Goal: Task Accomplishment & Management: Manage account settings

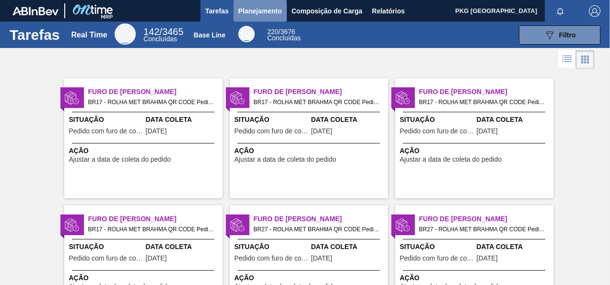
click at [268, 10] on span "Planejamento" at bounding box center [260, 11] width 44 height 12
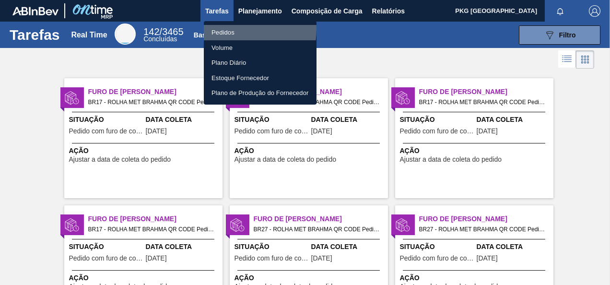
click at [228, 29] on li "Pedidos" at bounding box center [260, 32] width 113 height 15
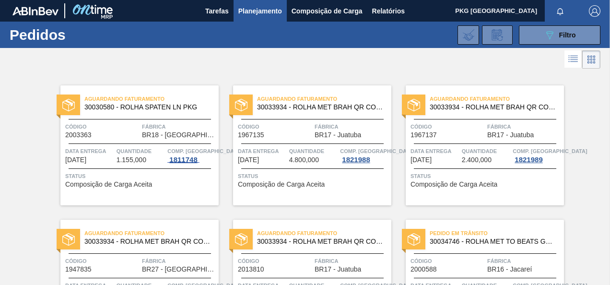
click at [182, 159] on div "1811748" at bounding box center [183, 160] width 32 height 8
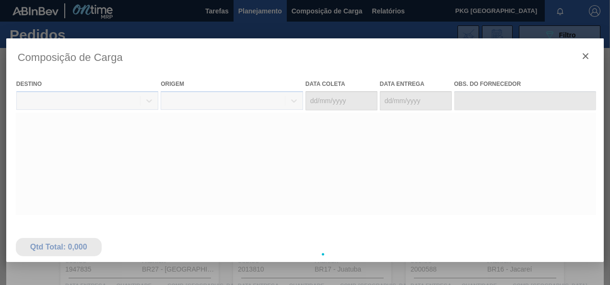
type coleta "[DATE]"
type entrega "[DATE]"
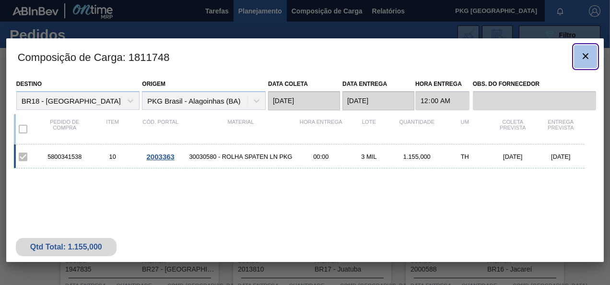
click at [589, 53] on icon "botão de ícone" at bounding box center [585, 56] width 12 height 12
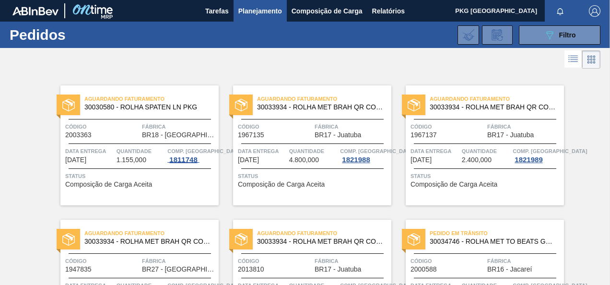
click at [181, 163] on div "1811748" at bounding box center [183, 160] width 32 height 8
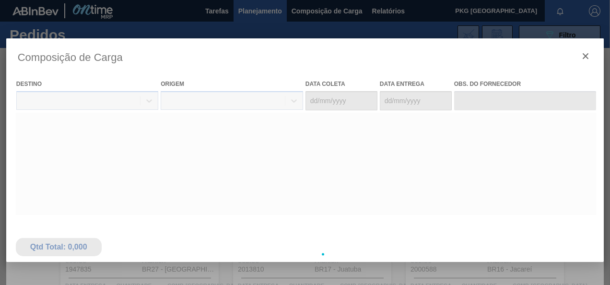
type coleta "[DATE]"
type entrega "[DATE]"
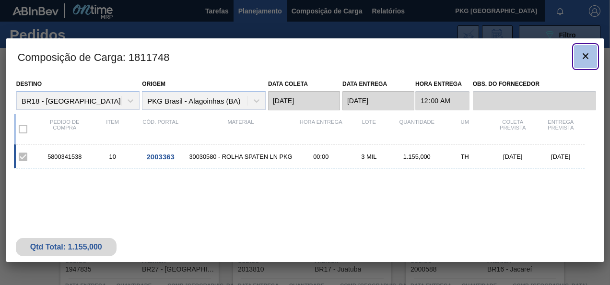
click at [586, 56] on icon "botão de ícone" at bounding box center [585, 56] width 6 height 6
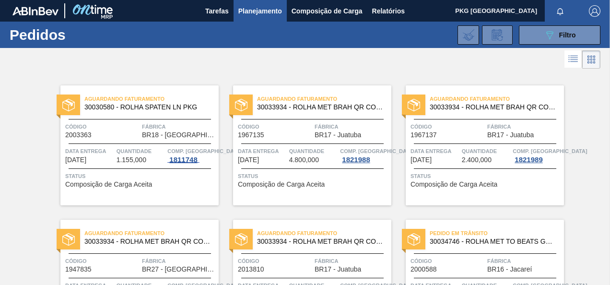
click at [174, 156] on div "1811748" at bounding box center [183, 160] width 32 height 8
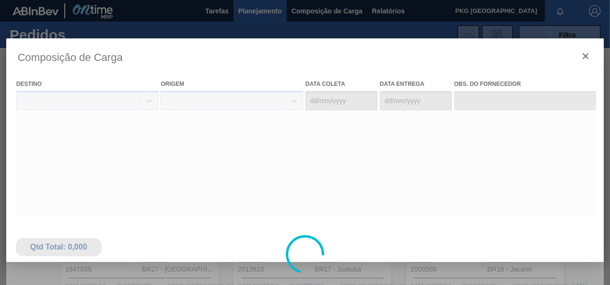
type coleta "[DATE]"
type entrega "[DATE]"
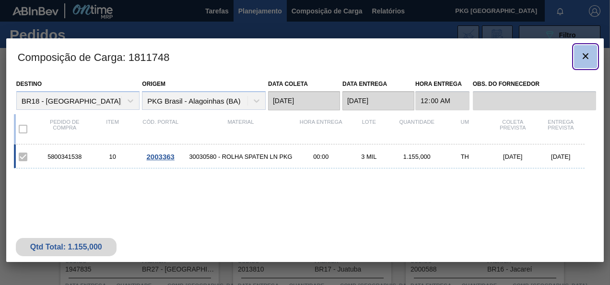
click at [580, 58] on icon "botão de ícone" at bounding box center [585, 56] width 12 height 12
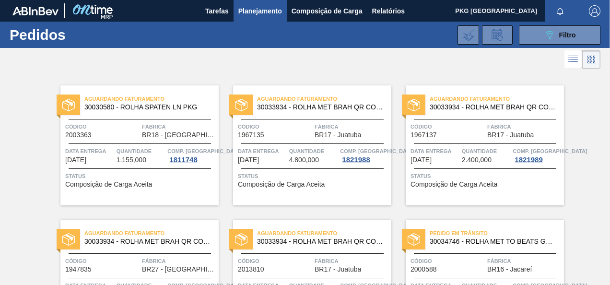
click at [329, 108] on span "30033934 - ROLHA MET BRAH QR CODE 021CX105" at bounding box center [320, 107] width 127 height 7
click at [357, 161] on div "1821988" at bounding box center [356, 160] width 32 height 8
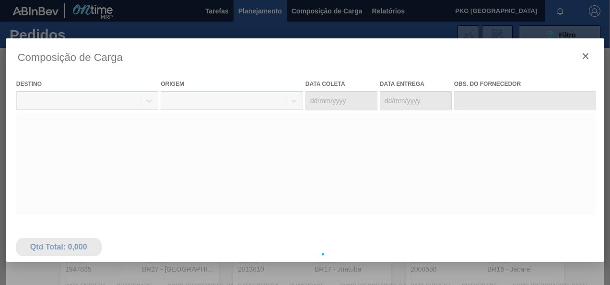
type coleta "[DATE]"
type entrega "[DATE]"
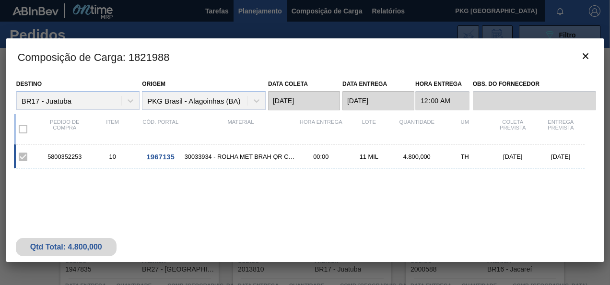
click at [164, 155] on span "1967135" at bounding box center [161, 156] width 28 height 8
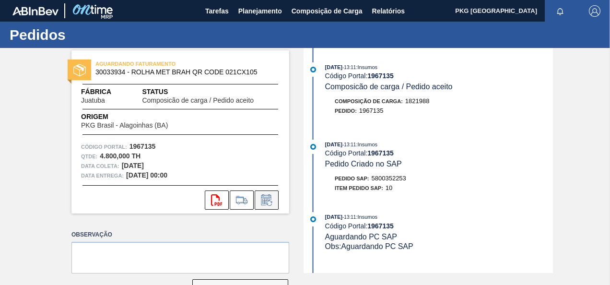
click at [270, 203] on icon at bounding box center [266, 200] width 15 height 12
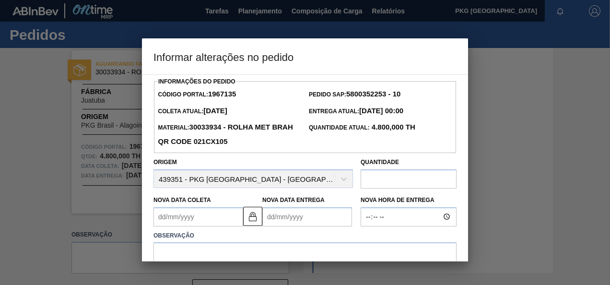
click at [188, 221] on Coleta1967135 "Nova Data Coleta" at bounding box center [198, 216] width 90 height 19
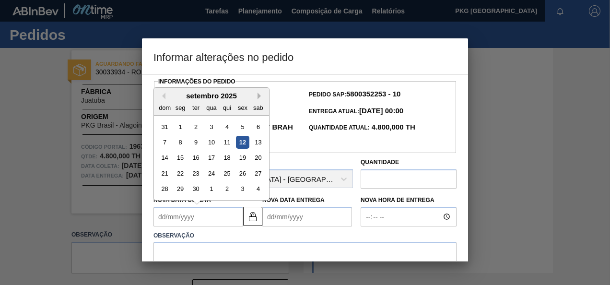
click at [258, 96] on button "Next Month" at bounding box center [260, 95] width 7 height 7
click at [257, 97] on div "outubro 2025" at bounding box center [211, 96] width 115 height 8
click at [258, 97] on div "Previous Month Next Month outubro 2025 dom seg ter qua qui sex sab 28 29 30 1 2…" at bounding box center [211, 143] width 116 height 113
click at [258, 97] on button "Next Month" at bounding box center [260, 95] width 7 height 7
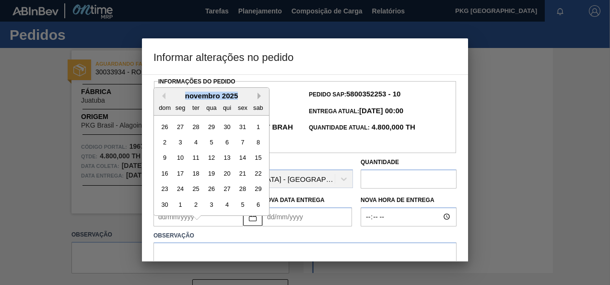
click at [258, 96] on button "Next Month" at bounding box center [260, 95] width 7 height 7
click at [185, 142] on div "8" at bounding box center [180, 142] width 13 height 13
type Coleta1967135 "[DATE]"
type Entrega1967135 "[DATE]"
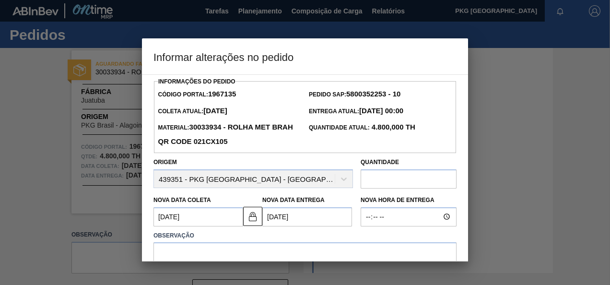
click at [381, 179] on input "text" at bounding box center [408, 178] width 96 height 19
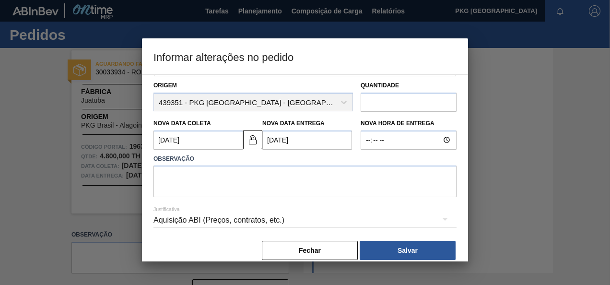
scroll to position [89, 0]
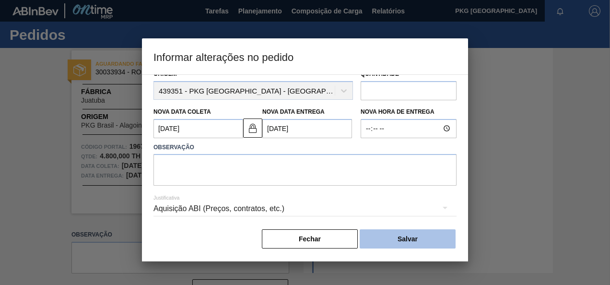
click at [403, 242] on button "Salvar" at bounding box center [407, 238] width 96 height 19
click at [389, 242] on button "Salvar" at bounding box center [407, 238] width 96 height 19
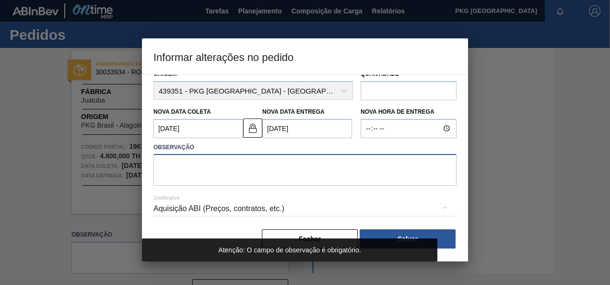
click at [276, 165] on textarea at bounding box center [304, 170] width 303 height 32
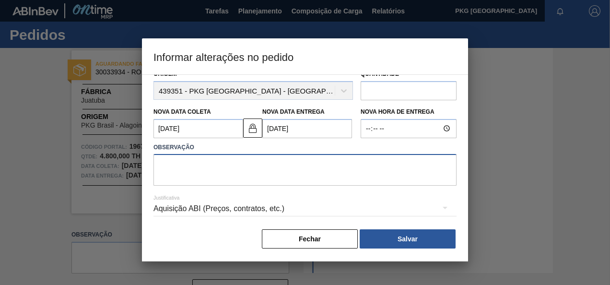
click at [186, 164] on textarea at bounding box center [304, 170] width 303 height 32
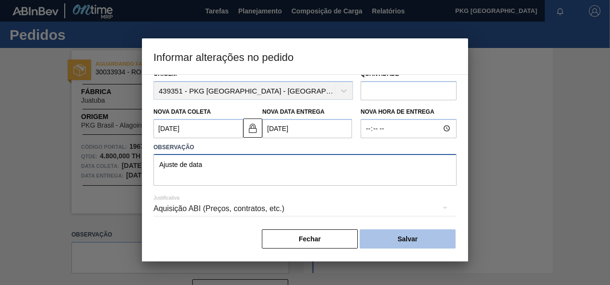
type textarea "Ajuste de data"
click at [428, 231] on button "Salvar" at bounding box center [407, 238] width 96 height 19
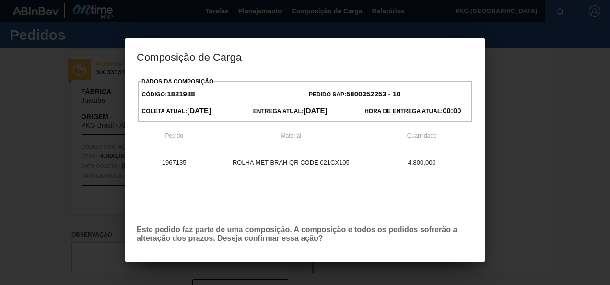
click at [496, 88] on div at bounding box center [305, 142] width 610 height 285
click at [356, 202] on div "1967135 ROLHA MET BRAH QR CODE 021CX105 4.800,000" at bounding box center [305, 183] width 336 height 67
click at [255, 111] on span "Entrega Atual: [DATE]" at bounding box center [290, 111] width 74 height 7
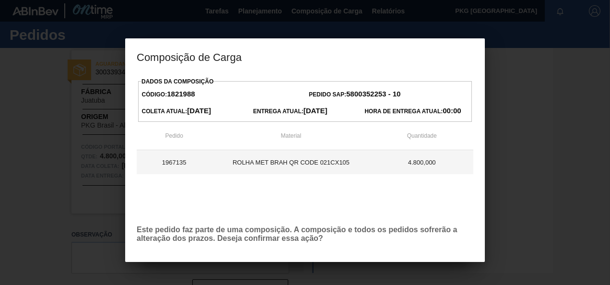
click at [260, 164] on td "ROLHA MET BRAH QR CODE 021CX105" at bounding box center [290, 162] width 159 height 24
click at [168, 162] on td "1967135" at bounding box center [174, 162] width 75 height 24
click at [298, 162] on td "ROLHA MET BRAH QR CODE 021CX105" at bounding box center [290, 162] width 159 height 24
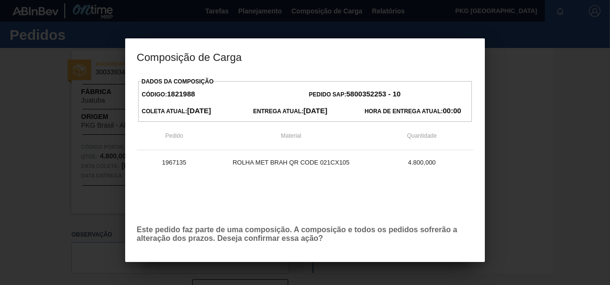
click at [332, 140] on th "Material" at bounding box center [290, 136] width 159 height 28
click at [317, 115] on strong "[DATE]" at bounding box center [315, 110] width 24 height 8
click at [300, 99] on div "Código: 1821988" at bounding box center [221, 94] width 167 height 14
click at [367, 92] on strong "5800352253 - 10" at bounding box center [373, 94] width 54 height 8
drag, startPoint x: 173, startPoint y: 92, endPoint x: 251, endPoint y: 97, distance: 77.8
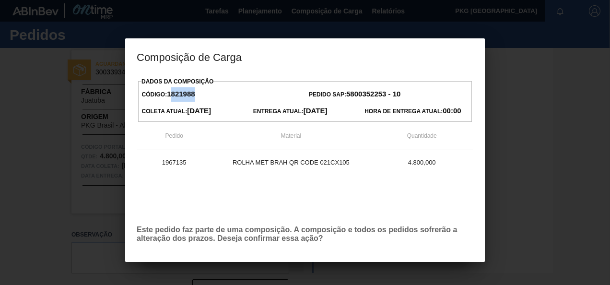
click at [251, 97] on div "Código: 1821988" at bounding box center [221, 94] width 167 height 14
drag, startPoint x: 251, startPoint y: 97, endPoint x: 256, endPoint y: 133, distance: 36.3
click at [256, 133] on th "Material" at bounding box center [290, 136] width 159 height 28
click at [327, 244] on div "Dados da Composição Código: 1821988 Pedido SAP: 5800352253 - 10 [PERSON_NAME] A…" at bounding box center [305, 179] width 336 height 208
click at [488, 173] on div at bounding box center [305, 142] width 610 height 285
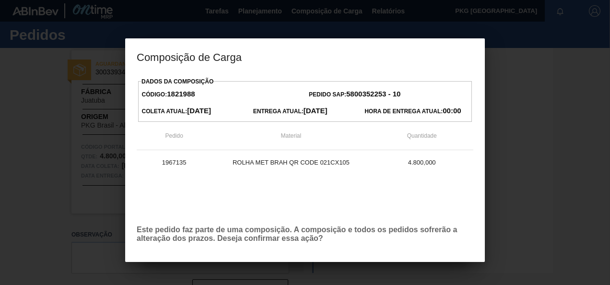
click at [263, 74] on h3 "Composição de Carga" at bounding box center [304, 56] width 359 height 36
click at [257, 232] on p "Este pedido faz parte de uma composição. A composição e todos os pedidos sofrer…" at bounding box center [305, 233] width 336 height 17
drag, startPoint x: 253, startPoint y: 238, endPoint x: 254, endPoint y: 231, distance: 6.3
click at [254, 238] on p "Este pedido faz parte de uma composição. A composição e todos os pedidos sofrer…" at bounding box center [305, 233] width 336 height 17
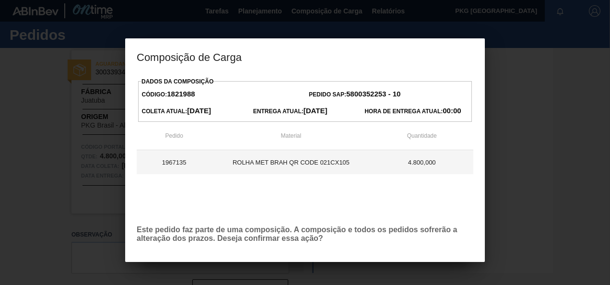
click at [264, 157] on td "ROLHA MET BRAH QR CODE 021CX105" at bounding box center [290, 162] width 159 height 24
click at [241, 162] on td "ROLHA MET BRAH QR CODE 021CX105" at bounding box center [290, 162] width 159 height 24
drag, startPoint x: 241, startPoint y: 164, endPoint x: 203, endPoint y: 162, distance: 37.5
click at [203, 162] on td "1967135" at bounding box center [174, 162] width 75 height 24
click at [189, 163] on td "1967135" at bounding box center [174, 162] width 75 height 24
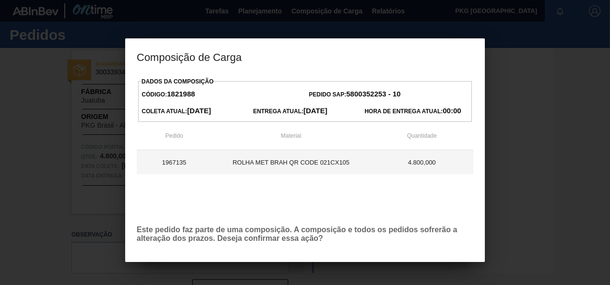
click at [189, 163] on td "1967135" at bounding box center [174, 162] width 75 height 24
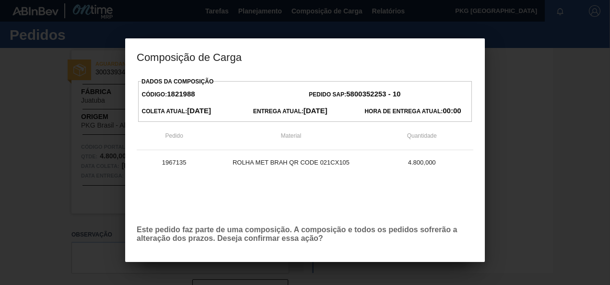
click at [168, 139] on span "Pedido" at bounding box center [174, 135] width 18 height 7
drag, startPoint x: 168, startPoint y: 139, endPoint x: 293, endPoint y: 140, distance: 125.6
click at [267, 134] on th "Material" at bounding box center [290, 136] width 159 height 28
click at [339, 138] on th "Material" at bounding box center [290, 136] width 159 height 28
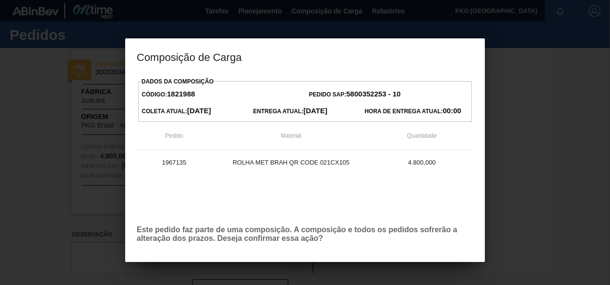
click at [327, 109] on strong "[DATE]" at bounding box center [315, 110] width 24 height 8
drag, startPoint x: 331, startPoint y: 109, endPoint x: 339, endPoint y: 111, distance: 8.4
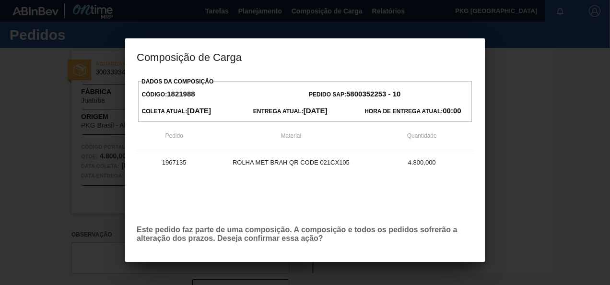
click at [371, 105] on div "Hora de Entrega Atual: 00:00" at bounding box center [415, 111] width 111 height 14
click at [194, 65] on h3 "Composição de Carga" at bounding box center [304, 56] width 359 height 36
click at [173, 51] on h3 "Composição de Carga" at bounding box center [304, 56] width 359 height 36
click at [424, 65] on h3 "Composição de Carga" at bounding box center [304, 56] width 359 height 36
drag, startPoint x: 579, startPoint y: 144, endPoint x: 570, endPoint y: 145, distance: 8.7
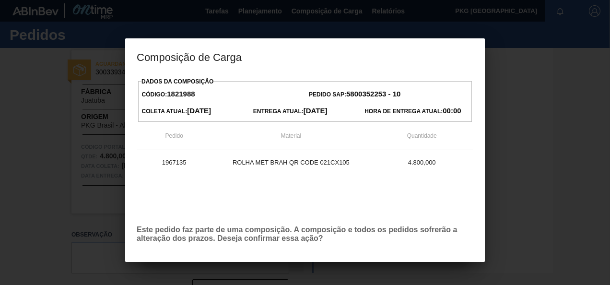
click at [579, 144] on div at bounding box center [305, 142] width 610 height 285
click at [536, 159] on div at bounding box center [305, 142] width 610 height 285
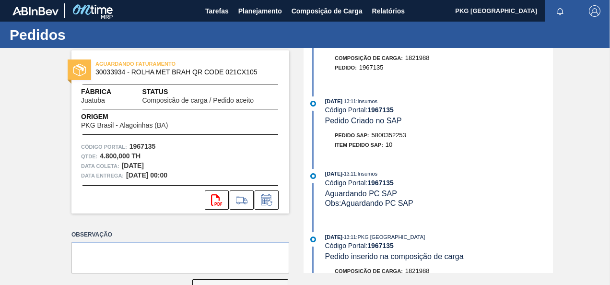
scroll to position [0, 0]
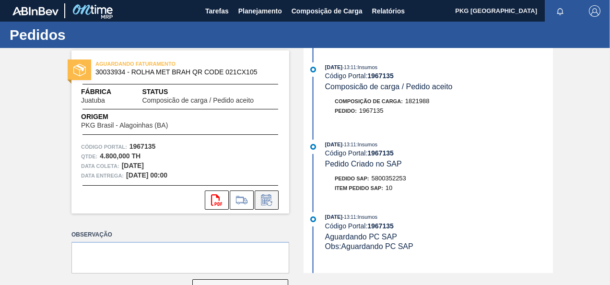
click at [272, 197] on icon at bounding box center [266, 200] width 15 height 12
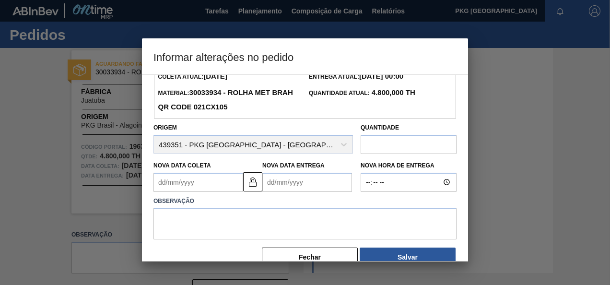
scroll to position [48, 0]
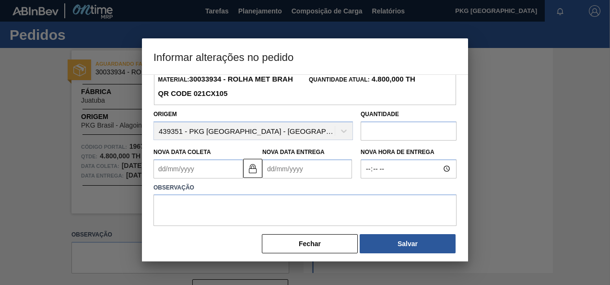
click at [208, 170] on Coleta1967135 "Nova Data Coleta" at bounding box center [198, 168] width 90 height 19
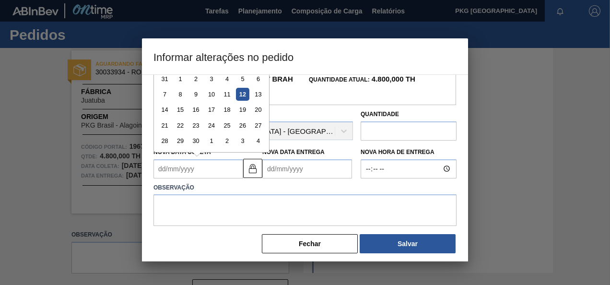
type Coleta1967135 "[DATE]"
type Entrega1967135 "[DATE]"
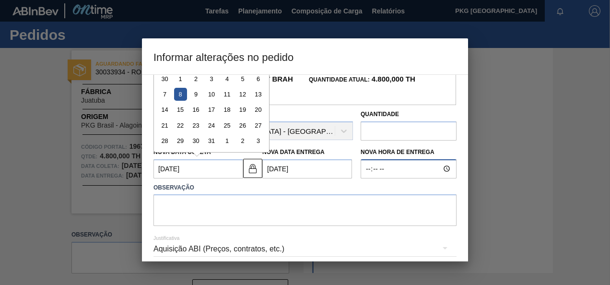
click at [398, 167] on input "Nova Hora de Entrega" at bounding box center [408, 168] width 96 height 19
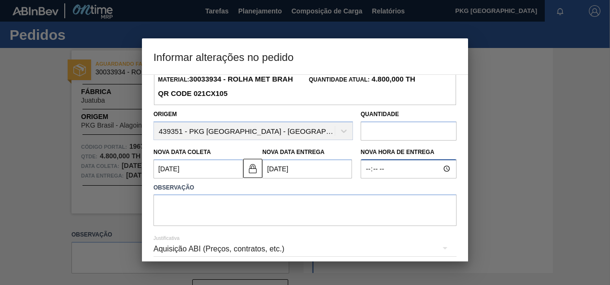
click at [379, 169] on input "Nova Hora de Entrega" at bounding box center [408, 168] width 96 height 19
click at [375, 137] on input "text" at bounding box center [408, 130] width 96 height 19
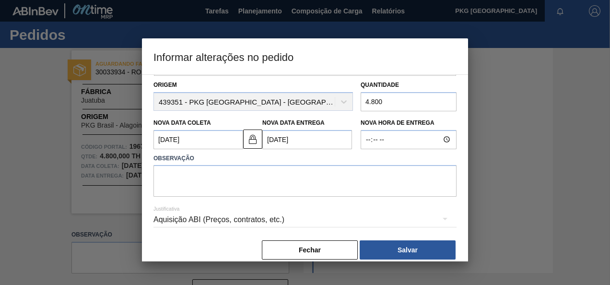
scroll to position [89, 0]
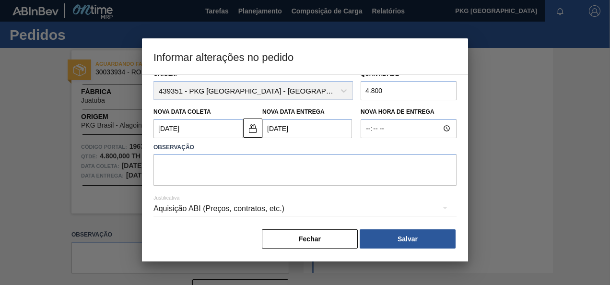
type input "4.800"
click at [199, 168] on textarea at bounding box center [304, 170] width 303 height 32
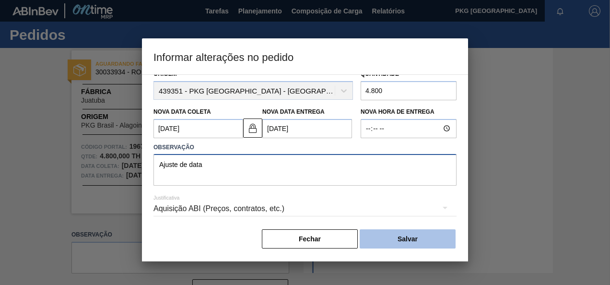
type textarea "Ajuste de data"
click at [389, 239] on button "Salvar" at bounding box center [407, 238] width 96 height 19
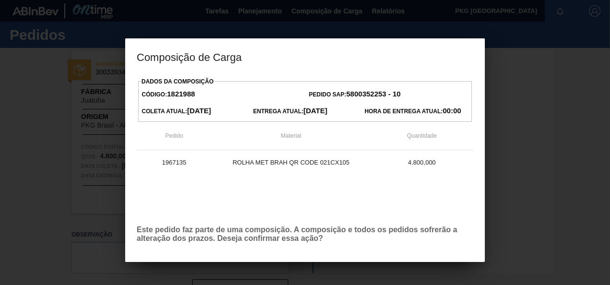
click at [266, 237] on p "Este pedido faz parte de uma composição. A composição e todos os pedidos sofrer…" at bounding box center [305, 233] width 336 height 17
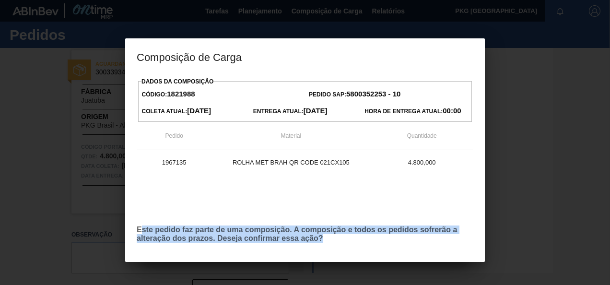
drag, startPoint x: 142, startPoint y: 233, endPoint x: 352, endPoint y: 239, distance: 210.5
click at [352, 239] on p "Este pedido faz parte de uma composição. A composição e todos os pedidos sofrer…" at bounding box center [305, 233] width 336 height 17
drag, startPoint x: 352, startPoint y: 239, endPoint x: 352, endPoint y: 244, distance: 5.3
click at [352, 244] on div "Dados da Composição Código: 1821988 Pedido SAP: 5800352253 - 10 [PERSON_NAME] A…" at bounding box center [305, 179] width 336 height 208
click at [349, 242] on p "Este pedido faz parte de uma composição. A composição e todos os pedidos sofrer…" at bounding box center [305, 233] width 336 height 17
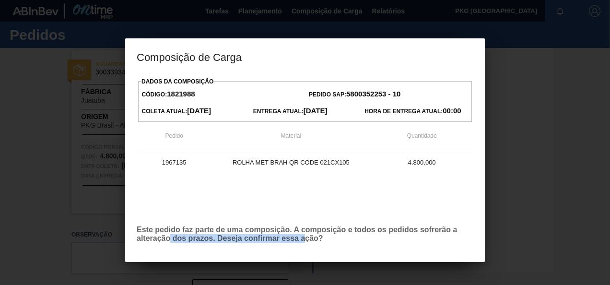
drag, startPoint x: 170, startPoint y: 237, endPoint x: 303, endPoint y: 236, distance: 133.2
click at [303, 236] on p "Este pedido faz parte de uma composição. A composição e todos os pedidos sofrer…" at bounding box center [305, 233] width 336 height 17
drag, startPoint x: 303, startPoint y: 236, endPoint x: 311, endPoint y: 239, distance: 8.2
click at [311, 239] on p "Este pedido faz parte de uma composição. A composição e todos os pedidos sofrer…" at bounding box center [305, 233] width 336 height 17
click at [395, 224] on div "Dados da Composição Código: 1821988 Pedido SAP: 5800352253 - 10 [PERSON_NAME] A…" at bounding box center [305, 179] width 336 height 208
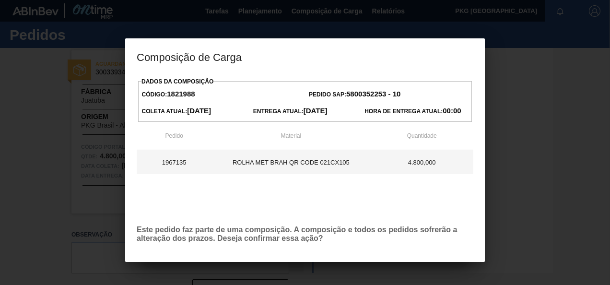
click at [419, 159] on td "4.800,000" at bounding box center [421, 162] width 103 height 24
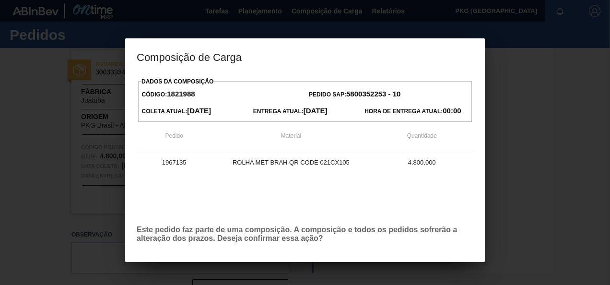
click at [327, 113] on strong "[DATE]" at bounding box center [315, 110] width 24 height 8
click at [379, 114] on span "Hora de Entrega Atual: 00:00" at bounding box center [412, 111] width 96 height 7
drag, startPoint x: 379, startPoint y: 114, endPoint x: 230, endPoint y: 112, distance: 149.5
click at [283, 106] on div "Entrega Atual: [DATE]" at bounding box center [304, 111] width 111 height 14
click at [164, 96] on span "Código: 1821988" at bounding box center [168, 94] width 53 height 7
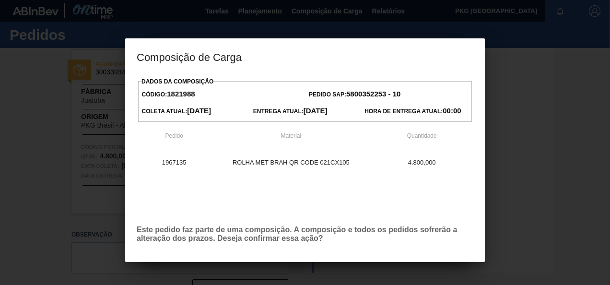
click at [165, 94] on span "Código: 1821988" at bounding box center [168, 94] width 53 height 7
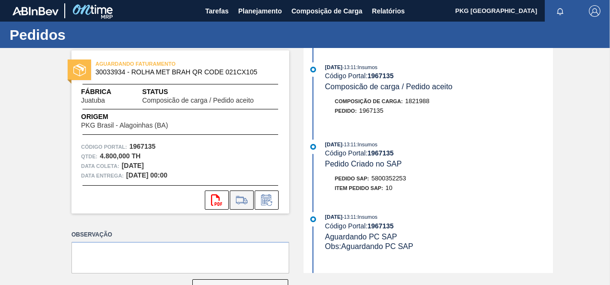
click at [245, 204] on icon at bounding box center [241, 200] width 15 height 12
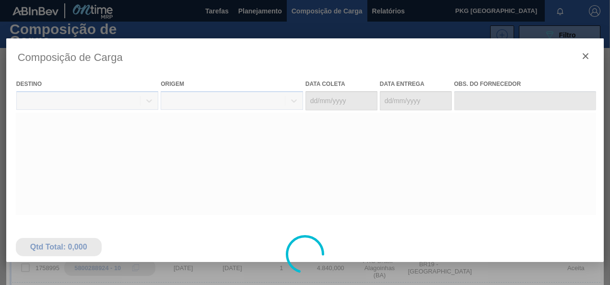
type coleta "[DATE]"
type entrega "[DATE]"
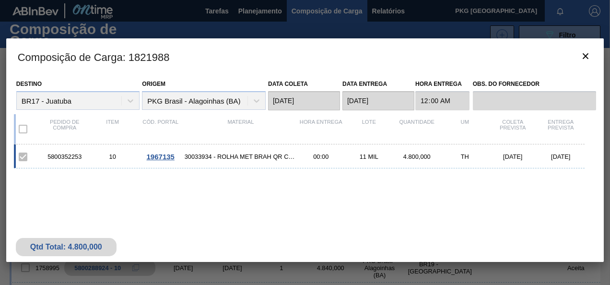
click at [266, 103] on div "Origem PKG Brasil - Alagoinhas (BA)" at bounding box center [204, 93] width 124 height 33
click at [205, 149] on div "5800352253 10 1967135 30033934 - ROLHA MET BRAH QR CODE 021CX105 00:00 11 MIL 4…" at bounding box center [299, 156] width 571 height 24
click at [157, 153] on span "1967135" at bounding box center [161, 156] width 28 height 8
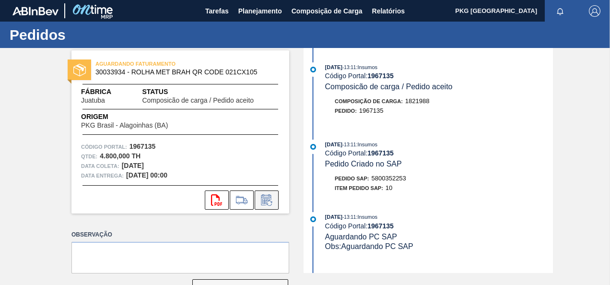
scroll to position [32, 0]
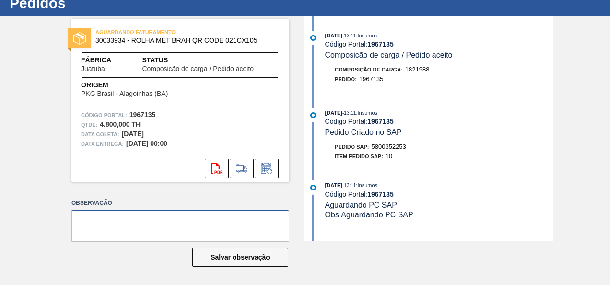
click at [180, 218] on textarea at bounding box center [180, 226] width 218 height 32
click at [264, 173] on icon at bounding box center [266, 168] width 15 height 12
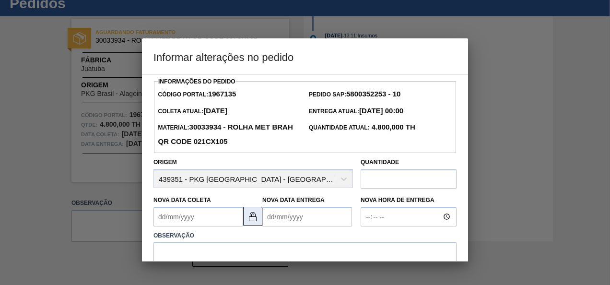
click at [249, 220] on img at bounding box center [253, 216] width 12 height 12
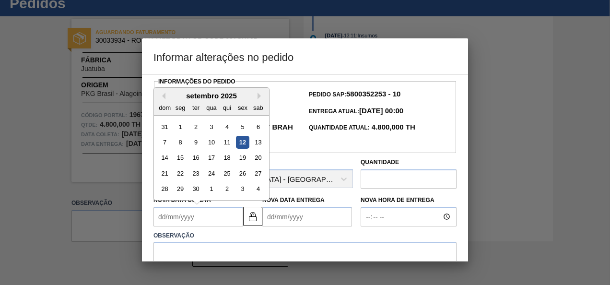
click at [206, 219] on Coleta1967135 "Nova Data Coleta" at bounding box center [198, 216] width 90 height 19
type Coleta1967135 "[DATE]"
type Entrega1967135 "[DATE]"
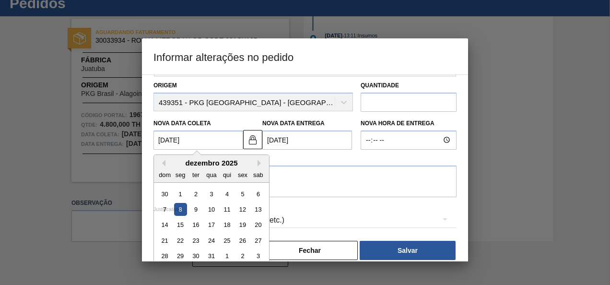
scroll to position [41, 0]
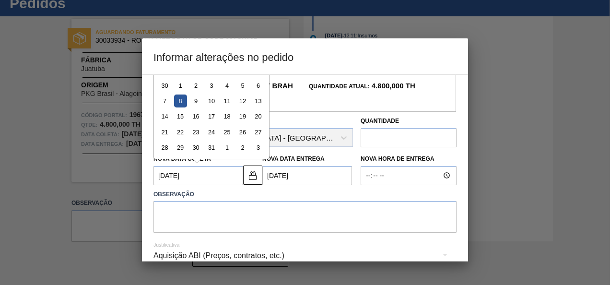
click at [384, 141] on input "text" at bounding box center [408, 137] width 96 height 19
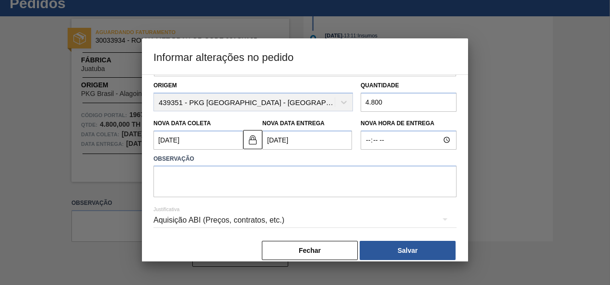
scroll to position [89, 0]
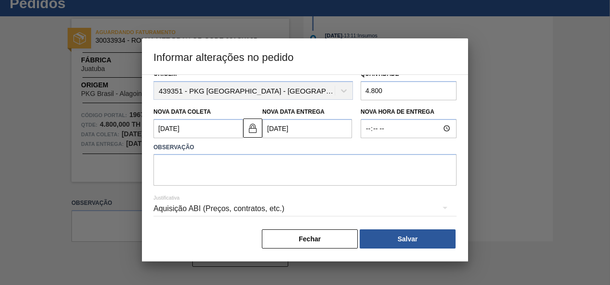
type input "4.800"
click at [249, 164] on textarea at bounding box center [304, 170] width 303 height 32
click at [205, 164] on textarea at bounding box center [304, 170] width 303 height 32
type textarea "a"
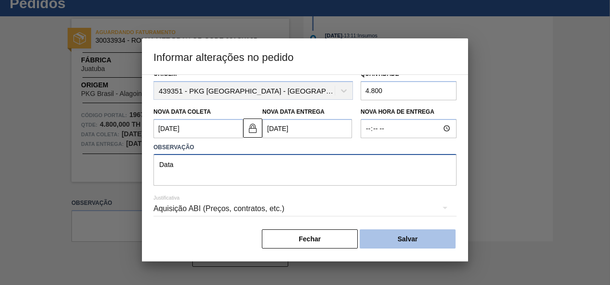
type textarea "Data"
click at [392, 241] on button "Salvar" at bounding box center [407, 238] width 96 height 19
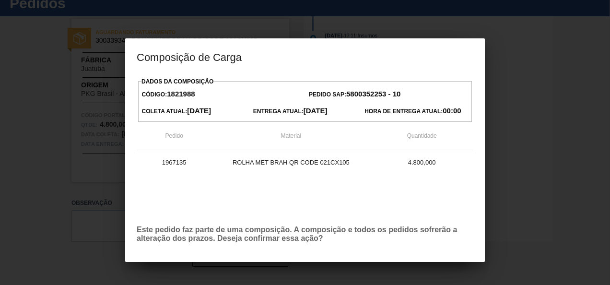
click at [271, 175] on div "1967135 ROLHA MET BRAH QR CODE 021CX105 4.800,000" at bounding box center [305, 183] width 336 height 67
click at [537, 152] on div at bounding box center [305, 142] width 610 height 285
click at [316, 251] on div "Dados da Composição Código: 1821988 Pedido SAP: 5800352253 - 10 [PERSON_NAME] A…" at bounding box center [305, 179] width 336 height 208
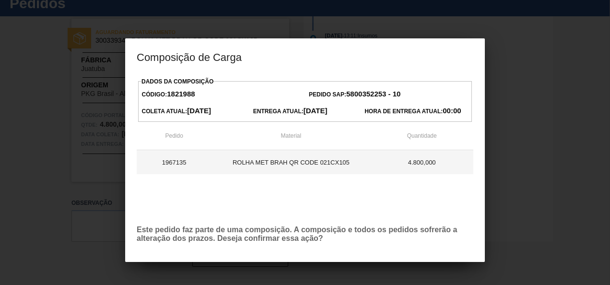
click at [177, 160] on td "1967135" at bounding box center [174, 162] width 75 height 24
click at [161, 166] on td "1967135" at bounding box center [174, 162] width 75 height 24
click at [174, 165] on td "1967135" at bounding box center [174, 162] width 75 height 24
drag, startPoint x: 163, startPoint y: 164, endPoint x: 201, endPoint y: 160, distance: 38.5
click at [201, 160] on td "1967135" at bounding box center [174, 162] width 75 height 24
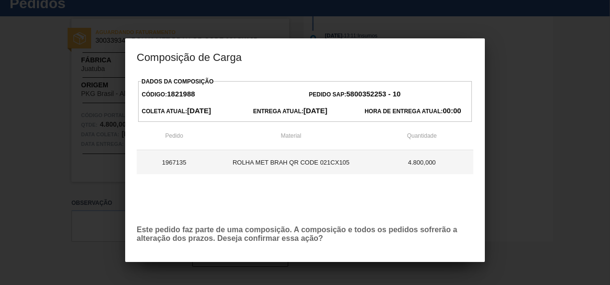
drag, startPoint x: 201, startPoint y: 160, endPoint x: 254, endPoint y: 165, distance: 53.0
click at [254, 165] on td "ROLHA MET BRAH QR CODE 021CX105" at bounding box center [290, 162] width 159 height 24
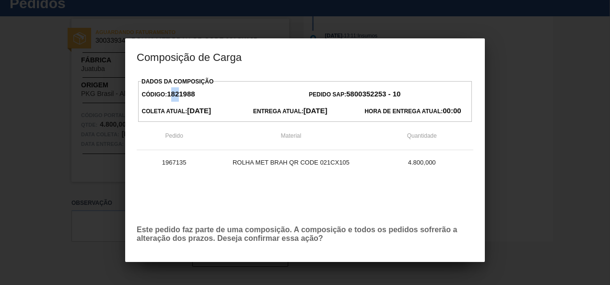
drag, startPoint x: 175, startPoint y: 93, endPoint x: 194, endPoint y: 93, distance: 18.7
click at [194, 93] on strong "1821988" at bounding box center [181, 94] width 28 height 8
click at [191, 94] on strong "1821988" at bounding box center [181, 94] width 28 height 8
click at [203, 106] on strong "[DATE]" at bounding box center [199, 110] width 24 height 8
click at [482, 49] on h3 "Composição de Carga" at bounding box center [304, 56] width 359 height 36
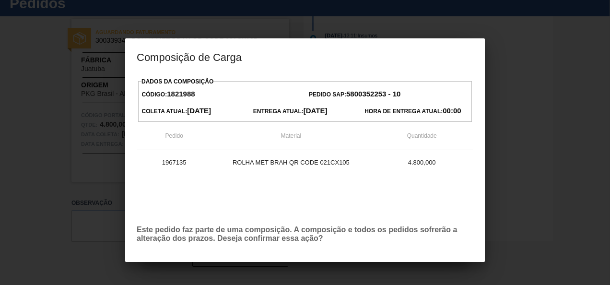
click at [431, 25] on div at bounding box center [305, 142] width 610 height 285
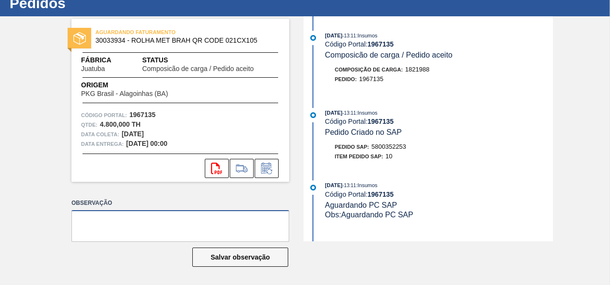
click at [172, 224] on textarea at bounding box center [180, 226] width 218 height 32
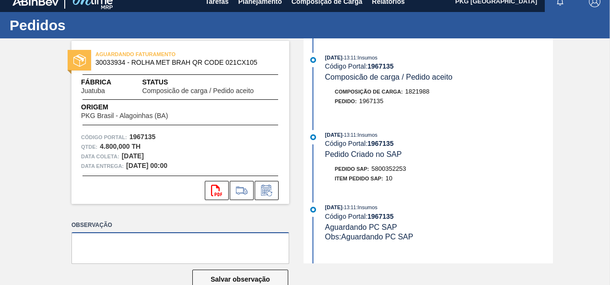
scroll to position [0, 0]
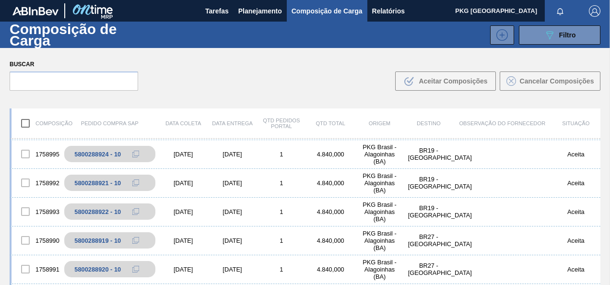
scroll to position [48, 0]
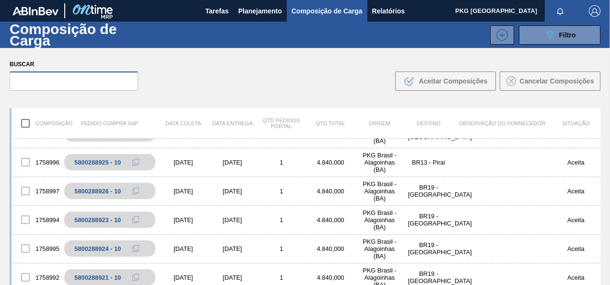
click at [82, 84] on input "text" at bounding box center [74, 80] width 128 height 19
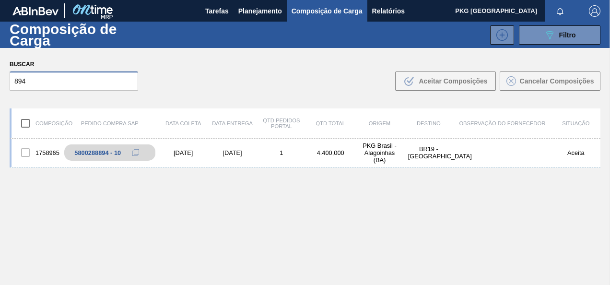
scroll to position [0, 0]
type input "894"
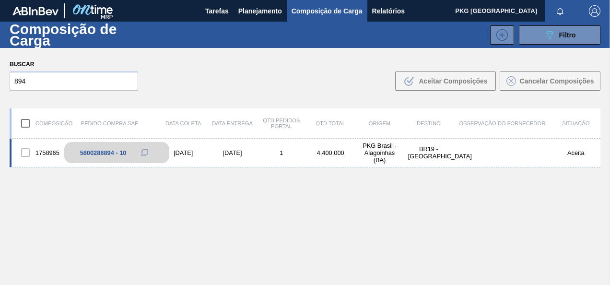
drag, startPoint x: 85, startPoint y: 151, endPoint x: 73, endPoint y: 154, distance: 12.7
click at [73, 154] on div "5800288894 - 10" at bounding box center [116, 152] width 105 height 21
click at [87, 153] on div "5800288894 - 10" at bounding box center [103, 152] width 46 height 7
click at [44, 149] on div "1758965" at bounding box center [36, 152] width 49 height 20
click at [25, 151] on div at bounding box center [25, 152] width 20 height 20
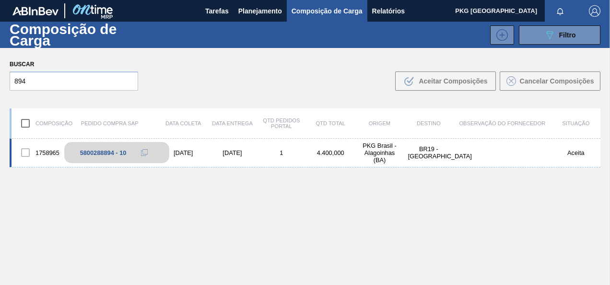
click at [95, 157] on div "5800288894 - 10" at bounding box center [116, 152] width 105 height 21
click at [137, 156] on button at bounding box center [144, 153] width 19 height 12
click at [145, 154] on icon at bounding box center [144, 152] width 7 height 7
click at [191, 152] on div "[DATE]" at bounding box center [183, 152] width 49 height 7
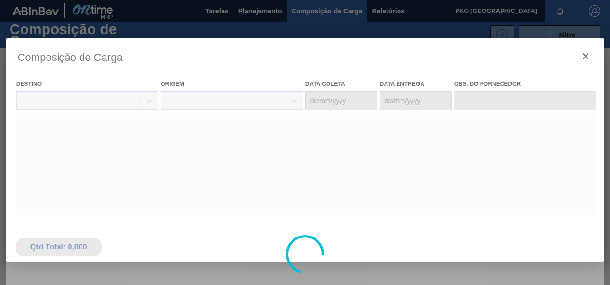
type coleta "[DATE]"
type entrega "[DATE]"
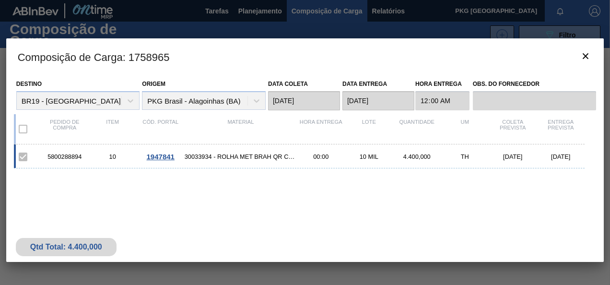
click at [392, 157] on div "10 MIL" at bounding box center [369, 156] width 48 height 7
click at [415, 156] on div "4.400,000" at bounding box center [417, 156] width 48 height 7
click at [221, 149] on div "5800288894 10 1947841 30033934 - ROLHA MET BRAH QR CODE 021CX105 00:00 10 MIL 4…" at bounding box center [299, 156] width 571 height 24
click at [163, 157] on span "1947841" at bounding box center [161, 156] width 28 height 8
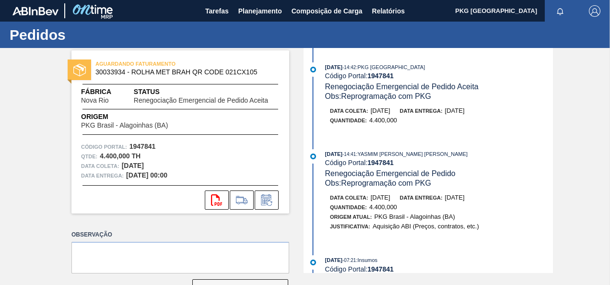
click at [52, 148] on div "AGUARDANDO FATURAMENTO 30033934 - ROLHA MET BRAH QR CODE 021CX105 Fábrica Nova …" at bounding box center [305, 160] width 610 height 225
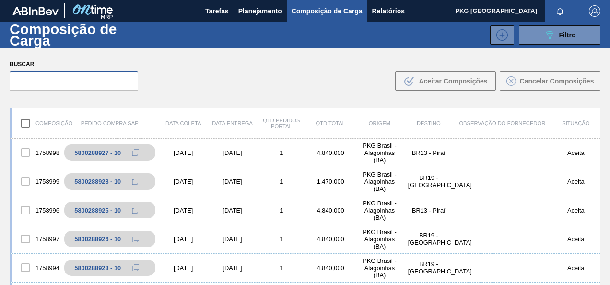
click at [55, 82] on input "text" at bounding box center [74, 80] width 128 height 19
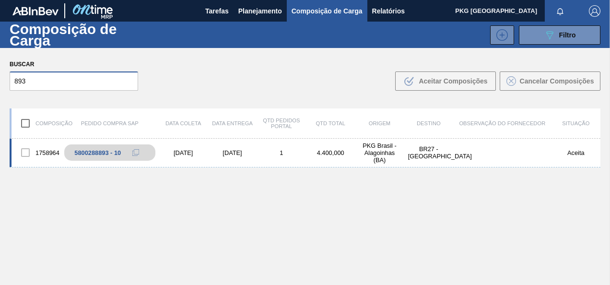
type input "893"
click at [225, 153] on div "[DATE]" at bounding box center [232, 152] width 49 height 7
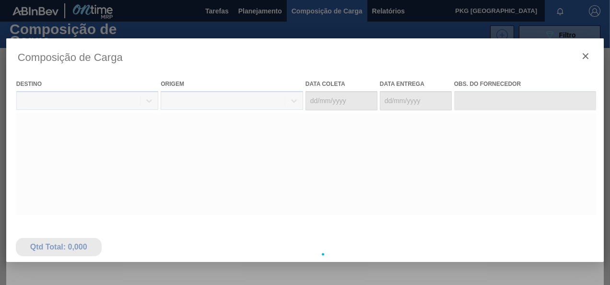
type coleta "[DATE]"
type entrega "[DATE]"
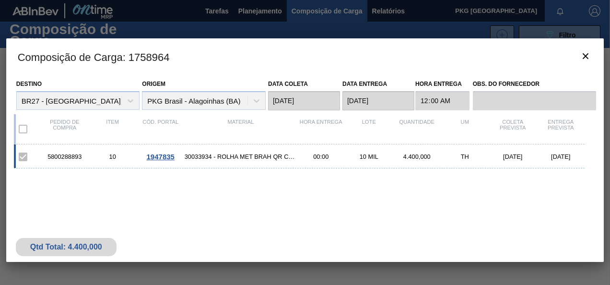
click at [72, 155] on div "5800288893" at bounding box center [65, 156] width 48 height 7
click at [76, 156] on div "5800288893" at bounding box center [65, 156] width 48 height 7
drag, startPoint x: 76, startPoint y: 156, endPoint x: 160, endPoint y: 158, distance: 83.9
click at [160, 158] on span "1947835" at bounding box center [161, 156] width 28 height 8
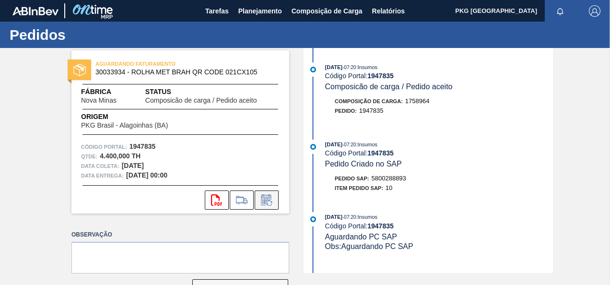
click at [266, 201] on icon at bounding box center [265, 201] width 7 height 6
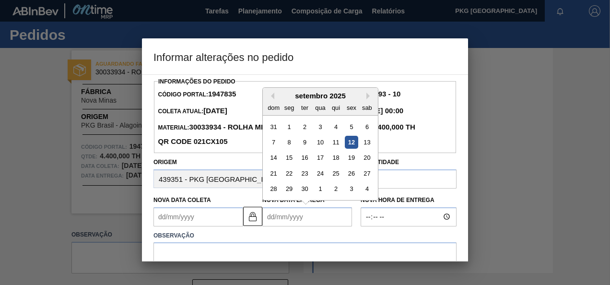
click at [278, 218] on Entrega1947835 "Nova Data Entrega" at bounding box center [307, 216] width 90 height 19
click at [233, 211] on Coleta1947835 "Nova Data Coleta" at bounding box center [198, 216] width 90 height 19
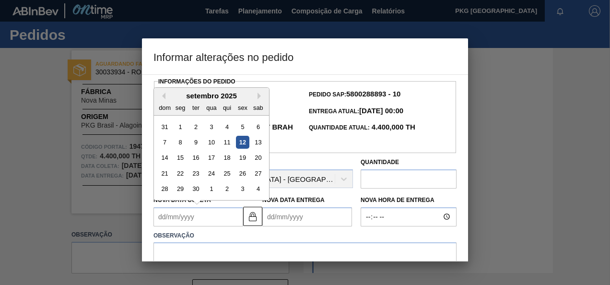
type Coleta1947835 "1"
type Entrega1947835 "[DATE]"
type Coleta1947835 "11"
type Entrega1947835 "[DATE]"
click at [183, 161] on div "15" at bounding box center [180, 157] width 13 height 13
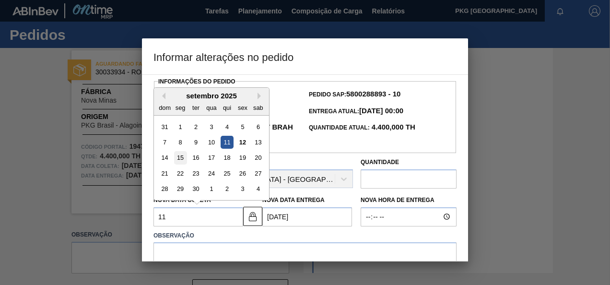
type Coleta1947835 "[DATE]"
type Entrega1947835 "[DATE]"
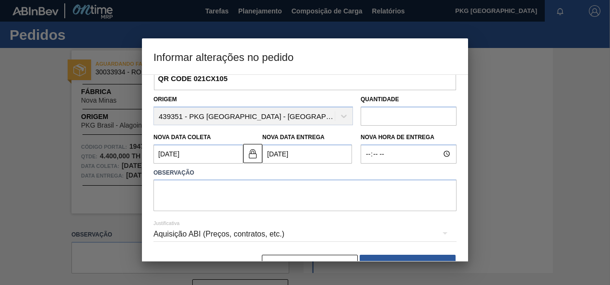
scroll to position [89, 0]
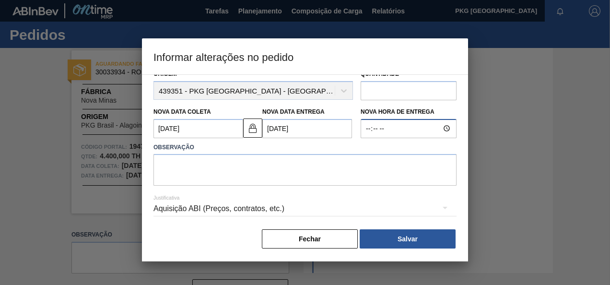
click at [389, 132] on input "Nova Hora de Entrega" at bounding box center [408, 128] width 96 height 19
click at [443, 128] on input "Nova Hora de Entrega" at bounding box center [408, 128] width 96 height 19
click at [393, 123] on input "15:12" at bounding box center [408, 128] width 96 height 19
click at [386, 128] on input "15:12" at bounding box center [408, 128] width 96 height 19
click at [377, 128] on input "15:12" at bounding box center [408, 128] width 96 height 19
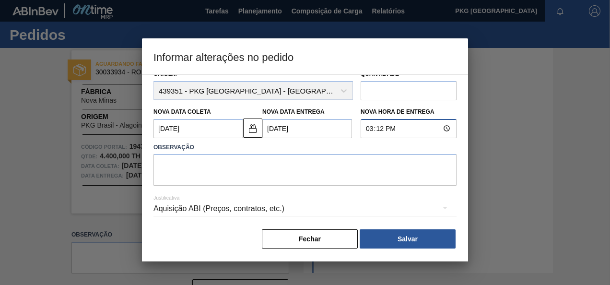
type input "15:00"
click at [358, 169] on textarea at bounding box center [304, 170] width 303 height 32
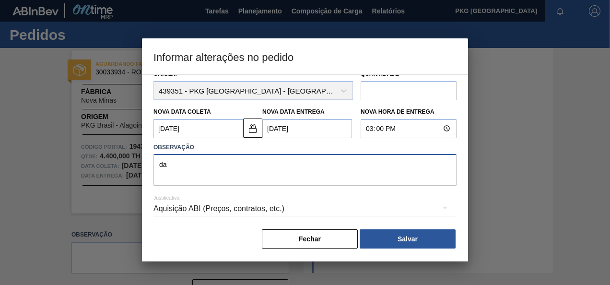
type textarea "d"
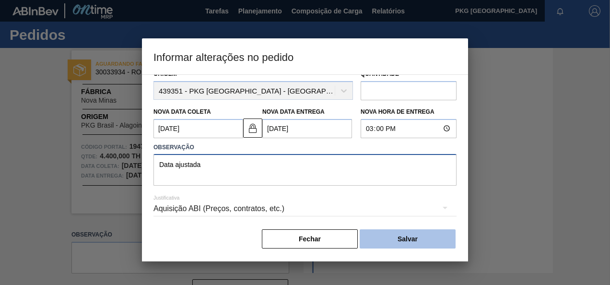
type textarea "Data ajustada"
click at [408, 238] on button "Salvar" at bounding box center [407, 238] width 96 height 19
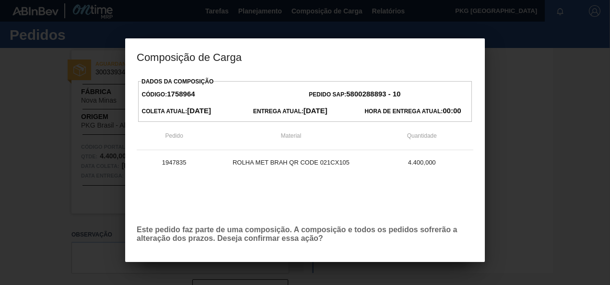
click at [297, 243] on p "Este pedido faz parte de uma composição. A composição e todos os pedidos sofrer…" at bounding box center [305, 233] width 336 height 17
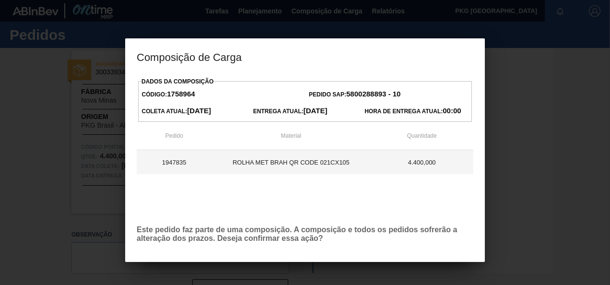
click at [274, 166] on td "ROLHA MET BRAH QR CODE 021CX105" at bounding box center [290, 162] width 159 height 24
click at [281, 162] on td "ROLHA MET BRAH QR CODE 021CX105" at bounding box center [290, 162] width 159 height 24
click at [333, 153] on td "ROLHA MET BRAH QR CODE 021CX105" at bounding box center [290, 162] width 159 height 24
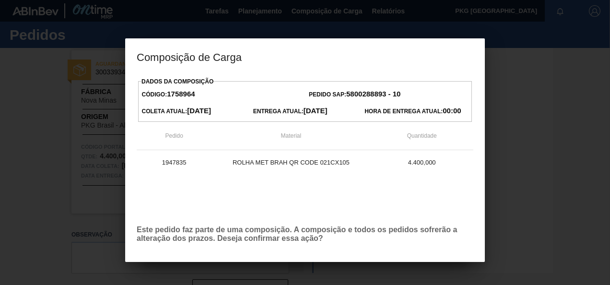
click at [388, 98] on strong "5800288893 - 10" at bounding box center [373, 94] width 54 height 8
click at [379, 95] on strong "5800288893 - 10" at bounding box center [373, 94] width 54 height 8
click at [307, 91] on div "Pedido SAP: 5800288893 - 10" at bounding box center [388, 94] width 167 height 14
click at [191, 94] on strong "1758964" at bounding box center [181, 94] width 28 height 8
click at [170, 95] on strong "1758964" at bounding box center [181, 94] width 28 height 8
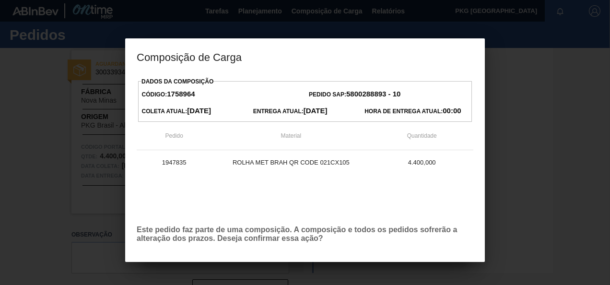
click at [165, 83] on label "Dados da Composição" at bounding box center [177, 81] width 72 height 7
click at [164, 79] on label "Dados da Composição" at bounding box center [177, 81] width 72 height 7
click at [207, 61] on h3 "Composição de Carga" at bounding box center [304, 56] width 359 height 36
click at [235, 223] on div "Dados da Composição Código: 1758964 Pedido SAP: 5800288893 - 10 [PERSON_NAME] A…" at bounding box center [305, 179] width 336 height 208
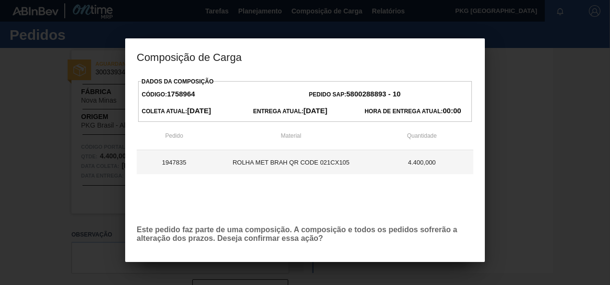
click at [276, 168] on td "ROLHA MET BRAH QR CODE 021CX105" at bounding box center [290, 162] width 159 height 24
click at [272, 167] on td "ROLHA MET BRAH QR CODE 021CX105" at bounding box center [290, 162] width 159 height 24
drag, startPoint x: 272, startPoint y: 167, endPoint x: 187, endPoint y: 158, distance: 85.3
click at [188, 157] on td "1947835" at bounding box center [174, 162] width 75 height 24
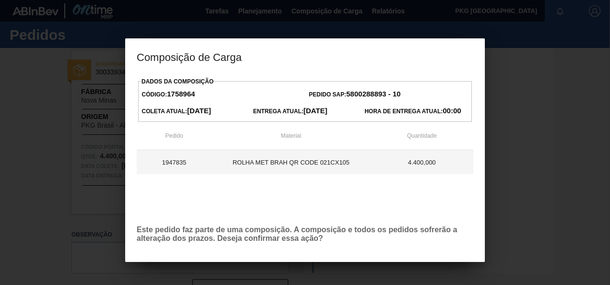
click at [180, 165] on td "1947835" at bounding box center [174, 162] width 75 height 24
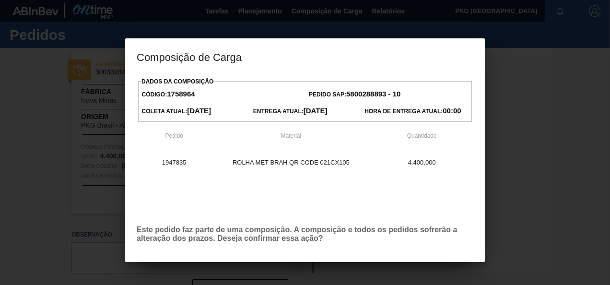
drag, startPoint x: 277, startPoint y: 120, endPoint x: 260, endPoint y: 115, distance: 17.0
click at [277, 120] on div "Código: 1758964 Pedido SAP: 5800288893 - 10 [PERSON_NAME] Atual: [DATE] Entrega…" at bounding box center [305, 101] width 334 height 41
click at [251, 102] on div "Código: 1758964" at bounding box center [221, 94] width 167 height 14
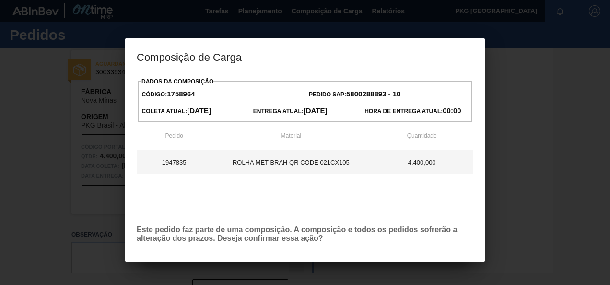
click at [246, 157] on td "ROLHA MET BRAH QR CODE 021CX105" at bounding box center [290, 162] width 159 height 24
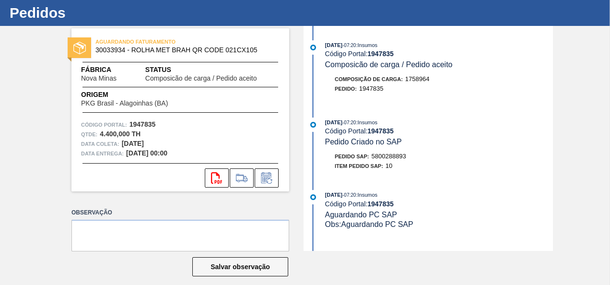
scroll to position [32, 0]
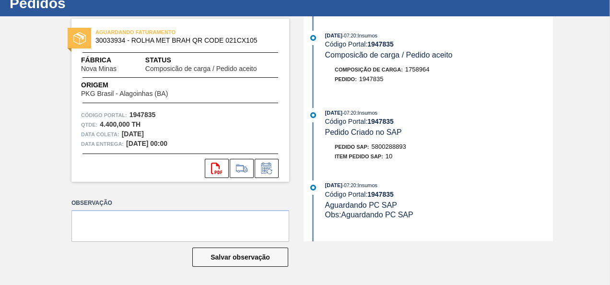
click at [137, 139] on strong "[DATE] 00:00" at bounding box center [146, 143] width 41 height 8
click at [122, 127] on strong "4.400,000 TH" at bounding box center [120, 124] width 41 height 8
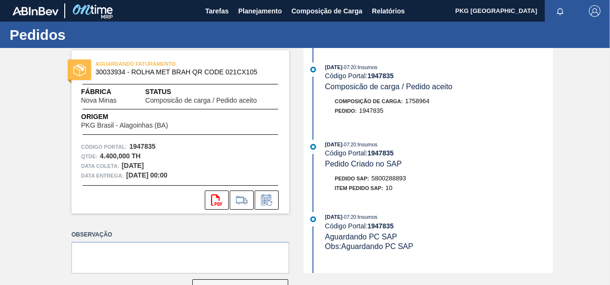
click at [201, 90] on span "Status" at bounding box center [212, 92] width 134 height 10
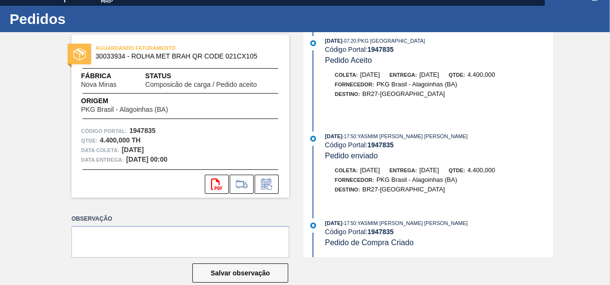
scroll to position [32, 0]
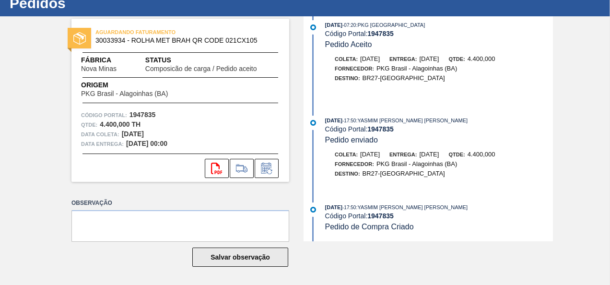
click at [232, 255] on button "Salvar observação" at bounding box center [240, 256] width 96 height 19
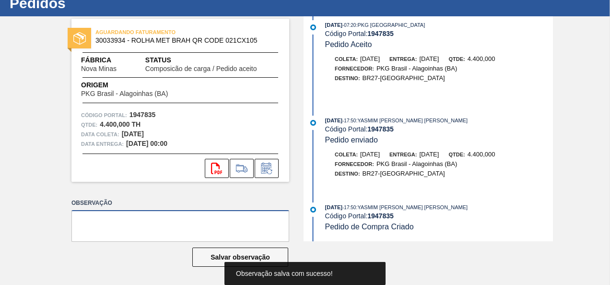
click at [160, 212] on textarea at bounding box center [180, 226] width 218 height 32
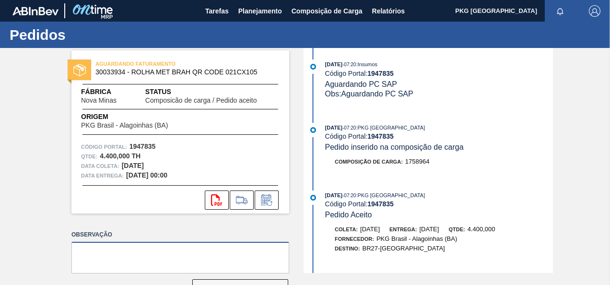
scroll to position [0, 0]
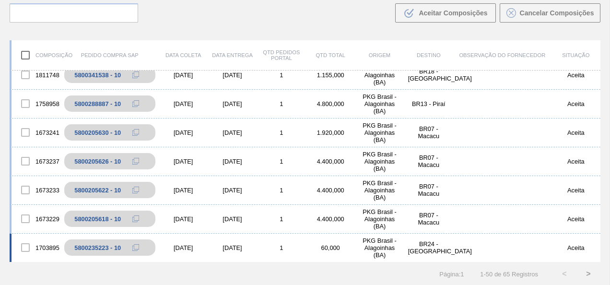
scroll to position [69, 0]
click at [587, 273] on button ">" at bounding box center [588, 273] width 24 height 24
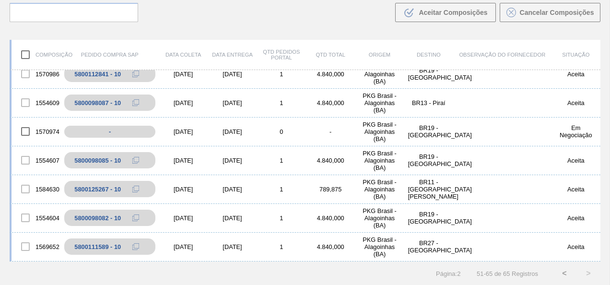
scroll to position [240, 0]
click at [565, 272] on button "<" at bounding box center [564, 273] width 24 height 24
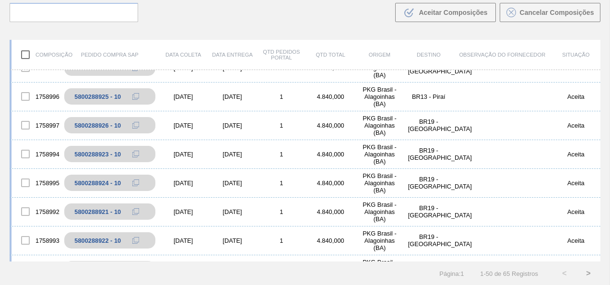
scroll to position [0, 0]
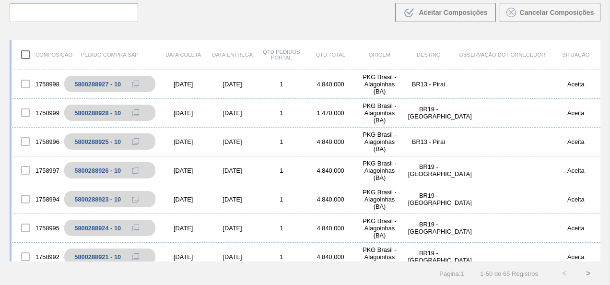
drag, startPoint x: 180, startPoint y: 53, endPoint x: 174, endPoint y: 56, distance: 6.7
click at [181, 53] on div "Data coleta" at bounding box center [183, 55] width 49 height 6
click at [25, 56] on input "checkbox" at bounding box center [25, 55] width 20 height 20
click at [24, 55] on input "checkbox" at bounding box center [25, 55] width 20 height 20
checkbox input "false"
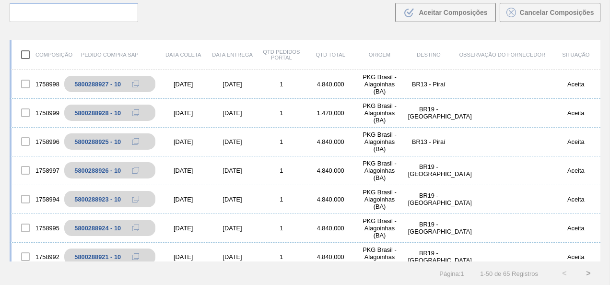
click at [180, 55] on div "Data coleta" at bounding box center [183, 55] width 49 height 6
drag, startPoint x: 127, startPoint y: 55, endPoint x: 135, endPoint y: 57, distance: 9.0
click at [127, 55] on div "Pedido Compra SAP" at bounding box center [109, 55] width 98 height 6
click at [189, 55] on div "Data coleta" at bounding box center [183, 55] width 49 height 6
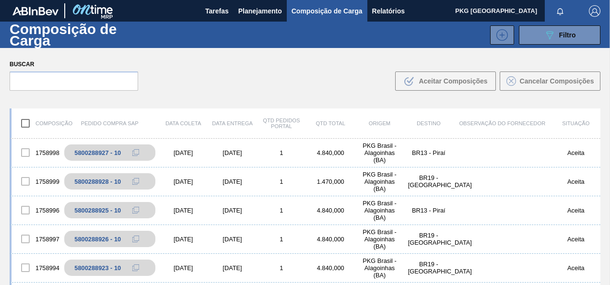
click at [287, 119] on div "Qtd Pedidos Portal" at bounding box center [281, 123] width 49 height 12
click at [371, 18] on button "Relatórios" at bounding box center [388, 11] width 42 height 22
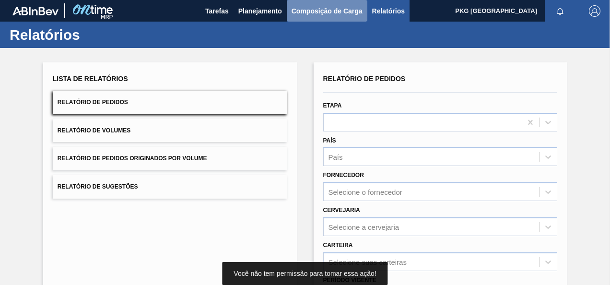
click at [338, 19] on button "Composição de Carga" at bounding box center [327, 11] width 81 height 22
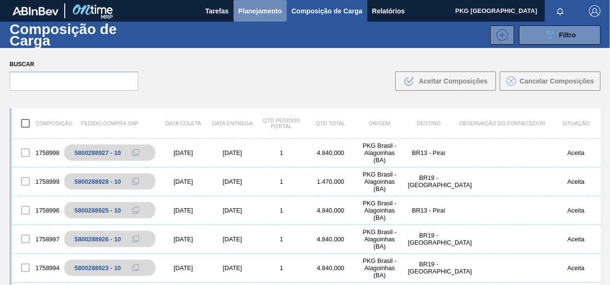
click at [265, 15] on span "Planejamento" at bounding box center [260, 11] width 44 height 12
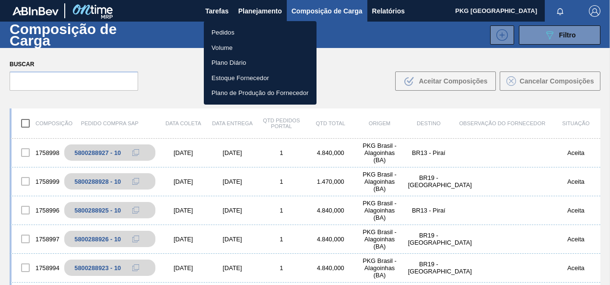
click at [220, 32] on li "Pedidos" at bounding box center [260, 32] width 113 height 15
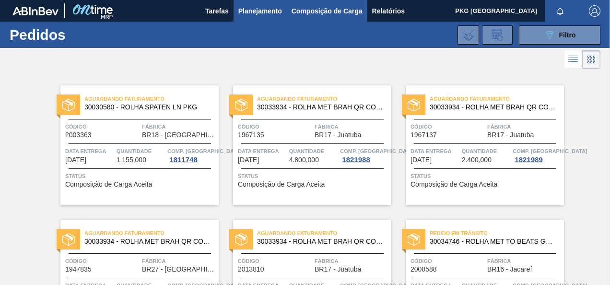
click at [307, 4] on button "Composição de Carga" at bounding box center [327, 11] width 81 height 22
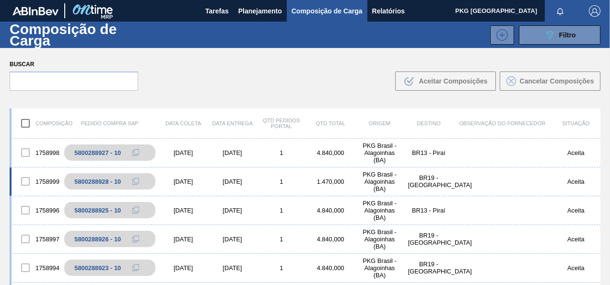
click at [43, 180] on div "1758999" at bounding box center [36, 181] width 49 height 20
